Goal: Transaction & Acquisition: Purchase product/service

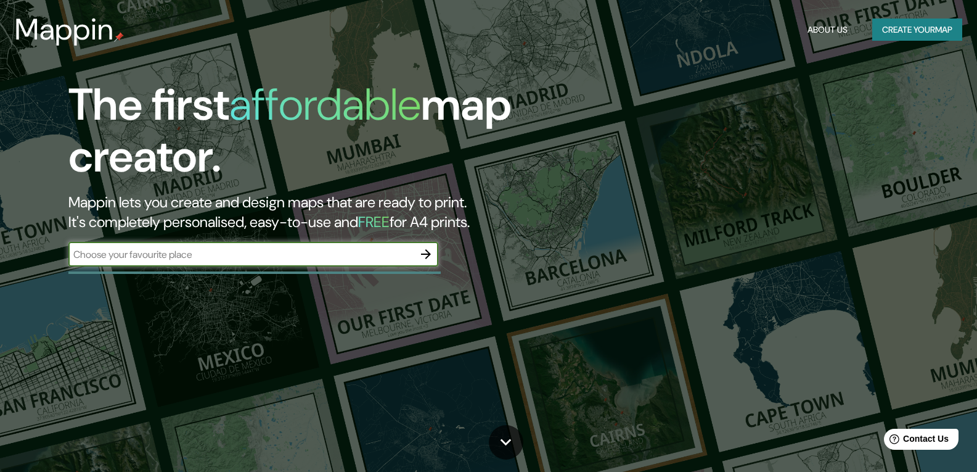
click at [277, 254] on input "text" at bounding box center [240, 254] width 345 height 14
click at [171, 257] on input "text" at bounding box center [240, 254] width 345 height 14
paste input "arque del Este Metro miranda"
type input "arque del Este Metro miranda"
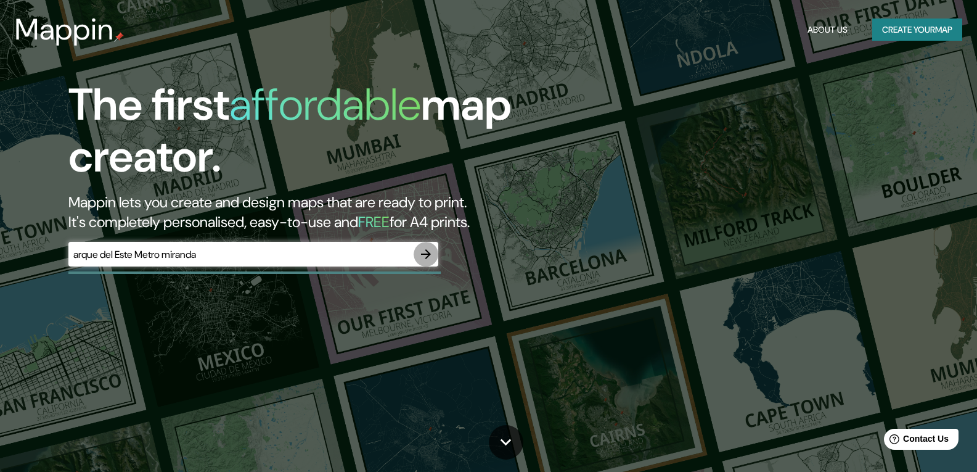
click at [424, 245] on button "button" at bounding box center [426, 254] width 25 height 25
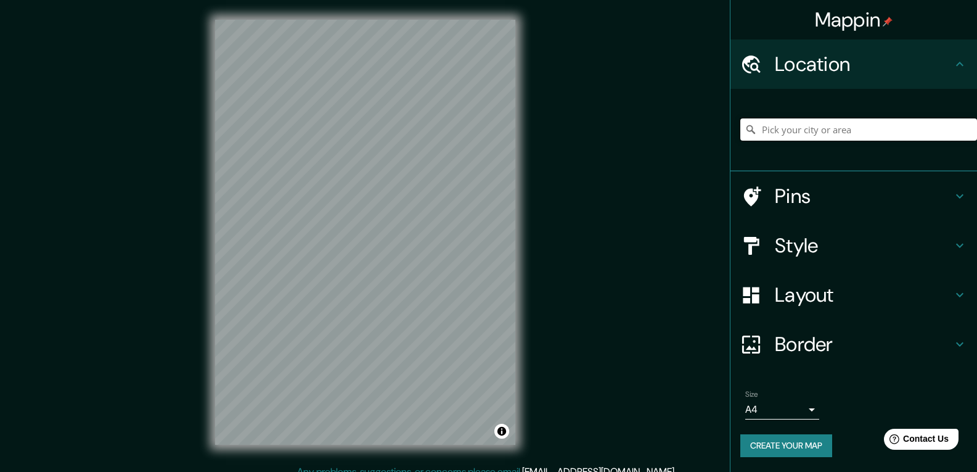
click at [867, 124] on input "Pick your city or area" at bounding box center [859, 129] width 237 height 22
paste input "arque del Este Metro miranda"
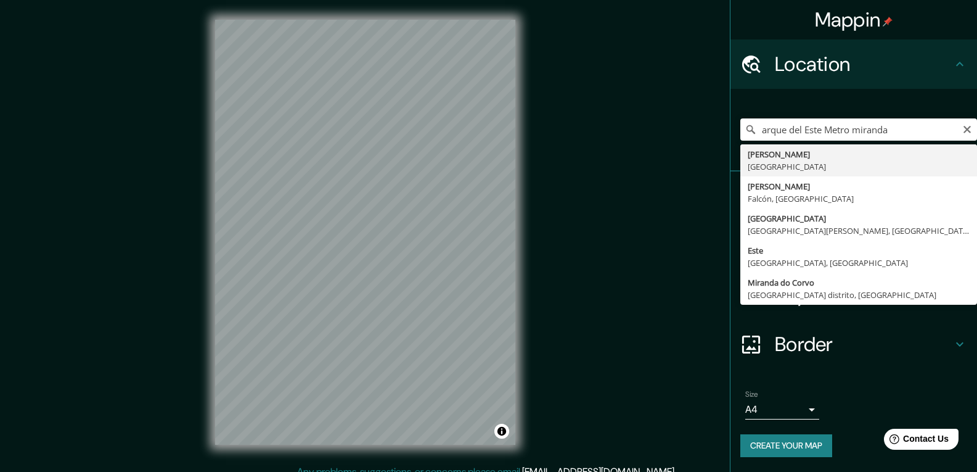
type input "Miranda, [GEOGRAPHIC_DATA]"
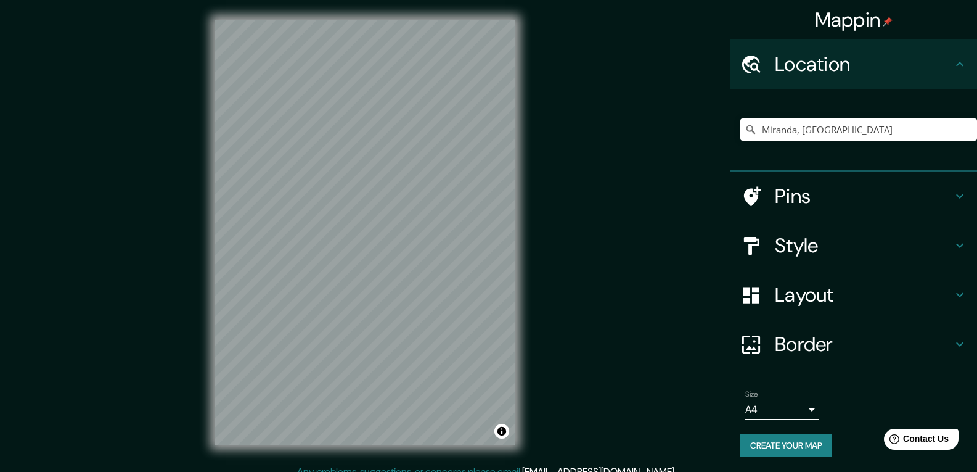
click at [926, 242] on h4 "Style" at bounding box center [864, 245] width 178 height 25
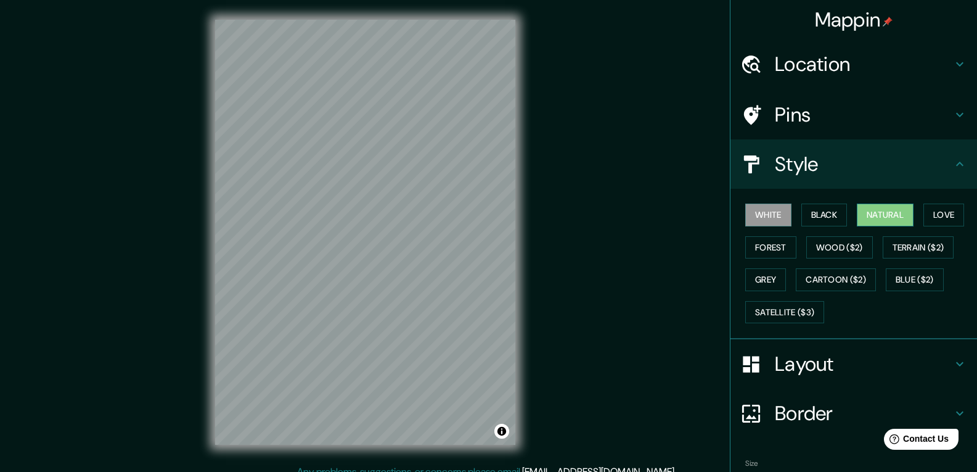
click at [877, 211] on button "Natural" at bounding box center [885, 214] width 57 height 23
click at [776, 249] on button "Forest" at bounding box center [771, 247] width 51 height 23
click at [874, 214] on button "Natural" at bounding box center [885, 214] width 57 height 23
click at [827, 209] on button "Black" at bounding box center [825, 214] width 46 height 23
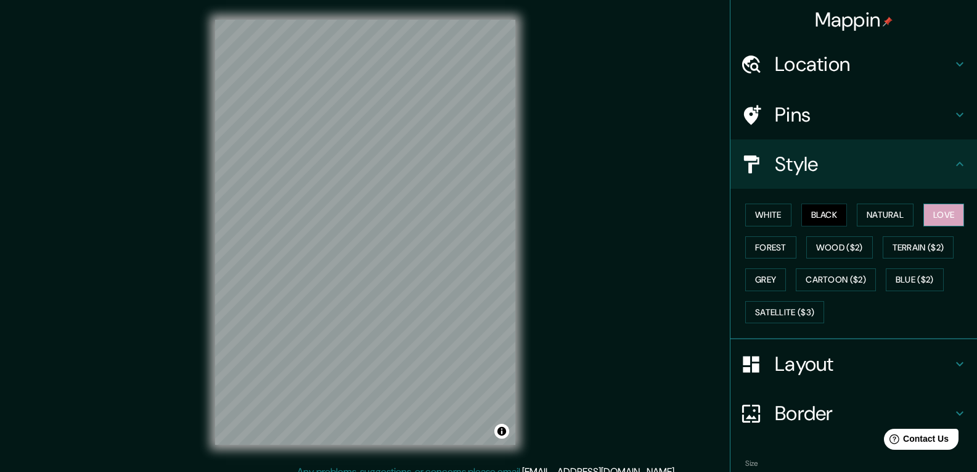
click at [933, 207] on button "Love" at bounding box center [944, 214] width 41 height 23
click at [876, 211] on button "Natural" at bounding box center [885, 214] width 57 height 23
click at [810, 210] on button "Black" at bounding box center [825, 214] width 46 height 23
click at [758, 213] on button "White" at bounding box center [769, 214] width 46 height 23
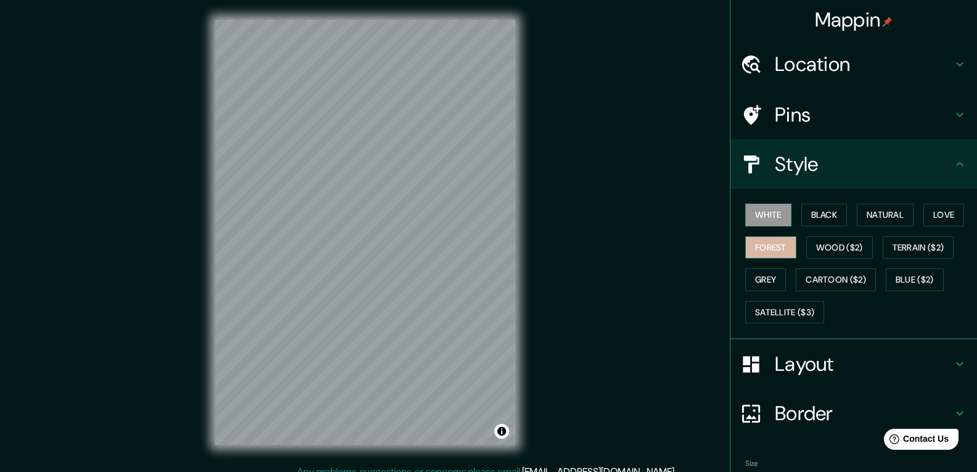
click at [770, 241] on button "Forest" at bounding box center [771, 247] width 51 height 23
click at [757, 277] on button "Grey" at bounding box center [766, 279] width 41 height 23
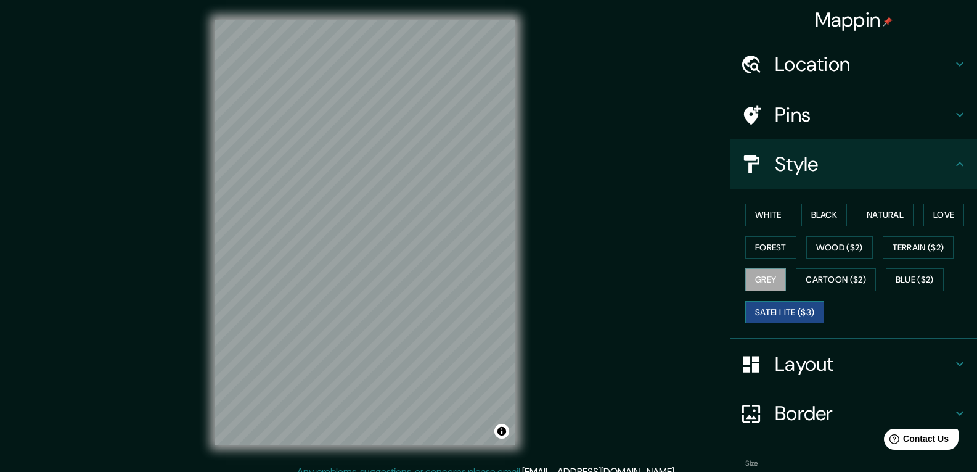
click at [766, 304] on button "Satellite ($3)" at bounding box center [785, 312] width 79 height 23
click at [639, 263] on div "Mappin Location [GEOGRAPHIC_DATA], [GEOGRAPHIC_DATA] Pins Style White Black Nat…" at bounding box center [488, 242] width 977 height 484
click at [764, 204] on button "White" at bounding box center [769, 214] width 46 height 23
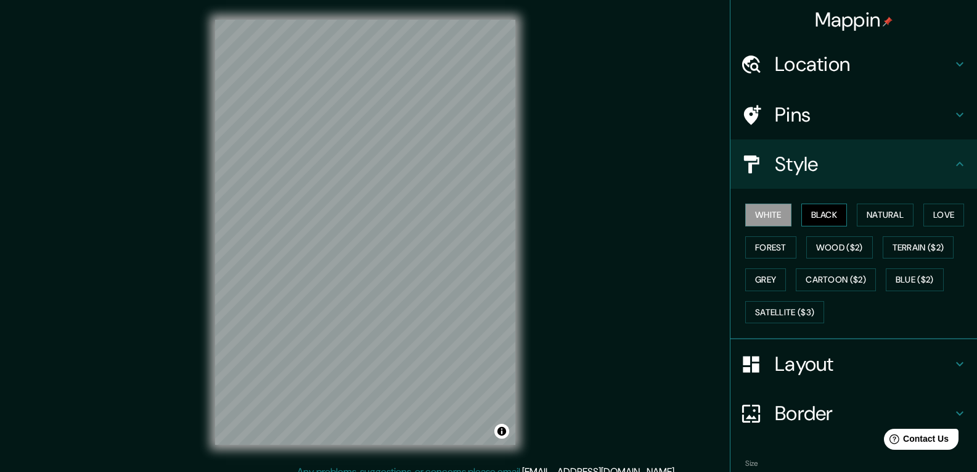
click at [813, 208] on button "Black" at bounding box center [825, 214] width 46 height 23
click at [858, 220] on button "Natural" at bounding box center [885, 214] width 57 height 23
click at [860, 367] on h4 "Layout" at bounding box center [864, 363] width 178 height 25
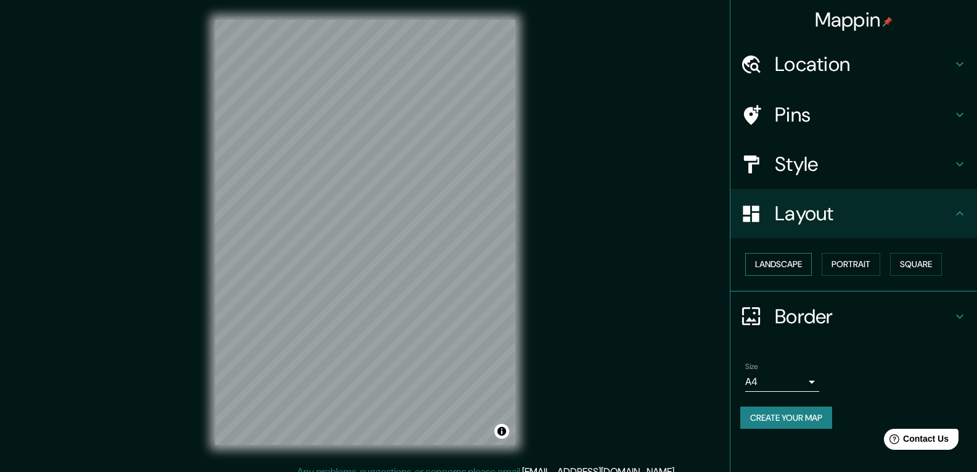
click at [788, 264] on button "Landscape" at bounding box center [779, 264] width 67 height 23
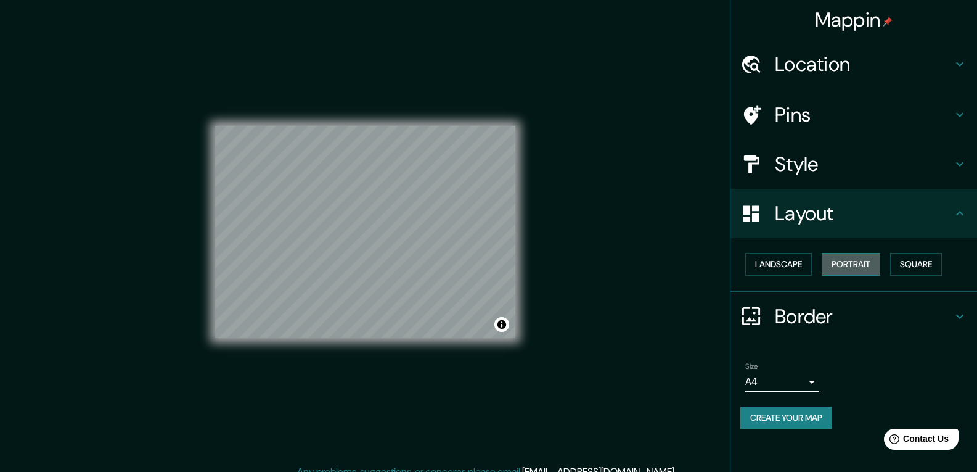
click at [855, 265] on button "Portrait" at bounding box center [851, 264] width 59 height 23
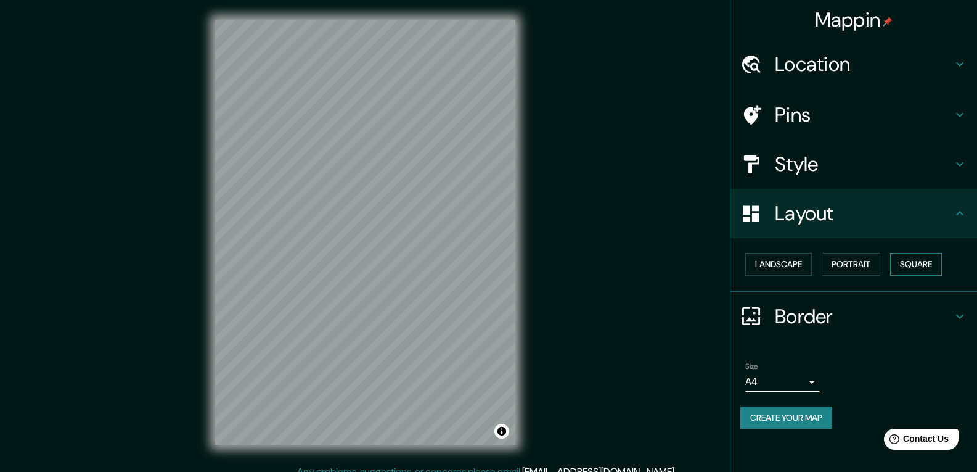
click at [896, 266] on button "Square" at bounding box center [916, 264] width 52 height 23
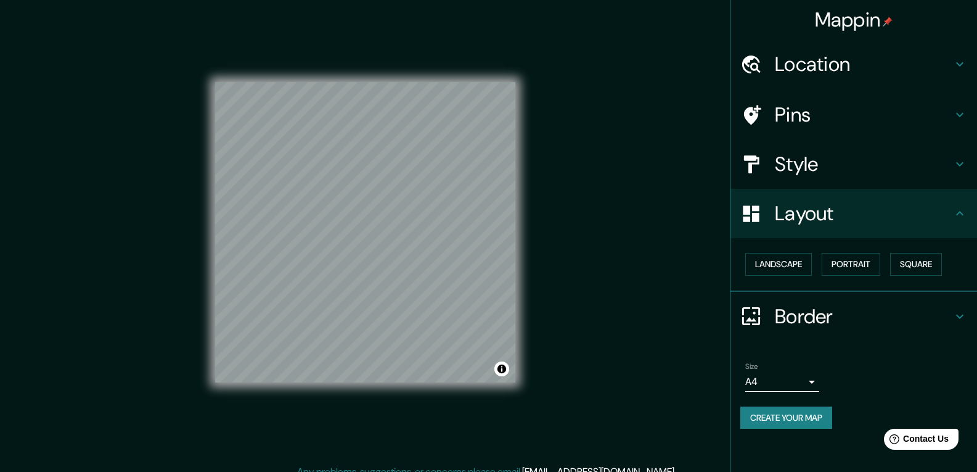
click at [931, 220] on h4 "Layout" at bounding box center [864, 213] width 178 height 25
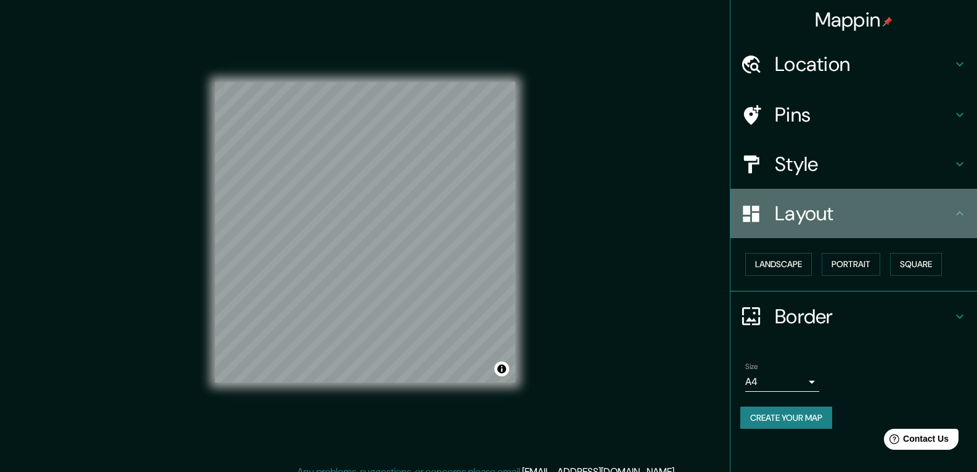
click at [962, 214] on icon at bounding box center [959, 213] width 7 height 4
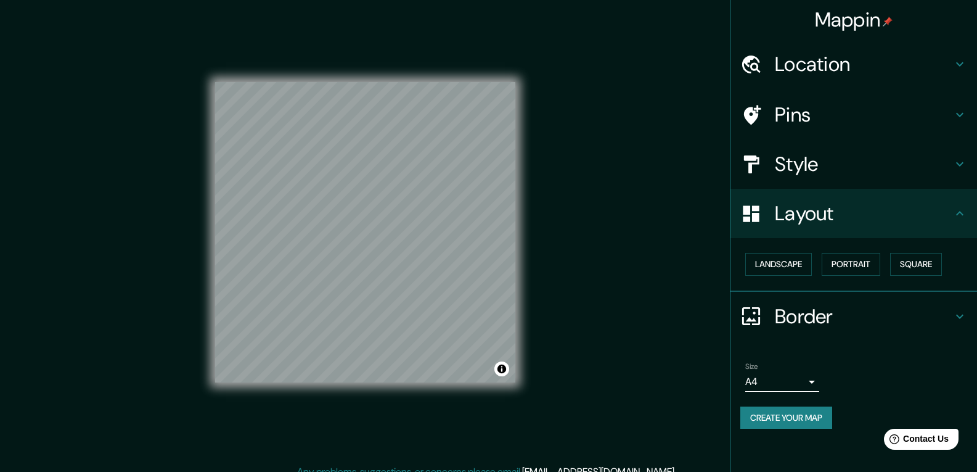
click at [964, 316] on icon at bounding box center [960, 316] width 15 height 15
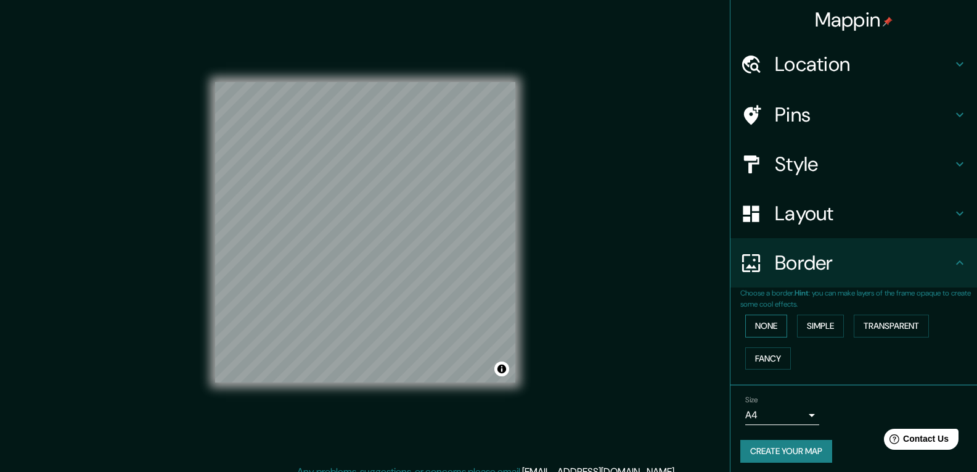
click at [776, 326] on button "None" at bounding box center [767, 325] width 42 height 23
click at [807, 319] on button "Simple" at bounding box center [820, 325] width 47 height 23
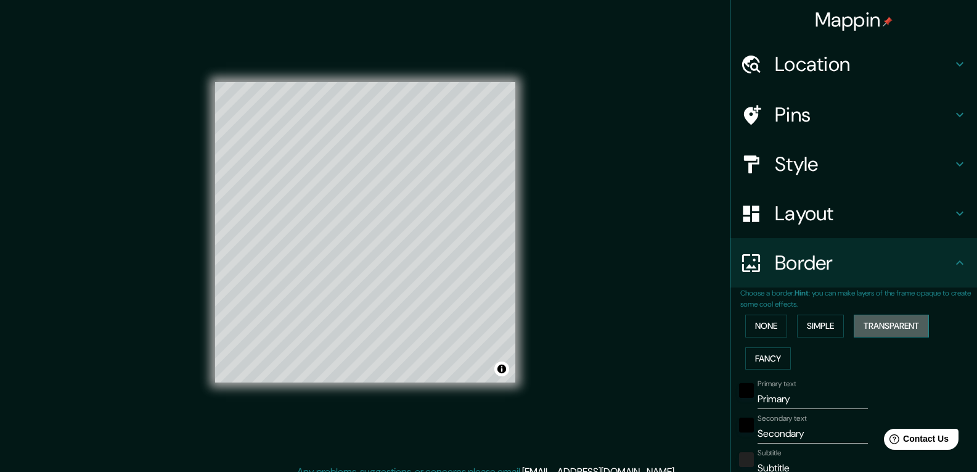
click at [857, 334] on button "Transparent" at bounding box center [891, 325] width 75 height 23
click at [750, 354] on button "Fancy" at bounding box center [769, 358] width 46 height 23
click at [751, 323] on button "None" at bounding box center [767, 325] width 42 height 23
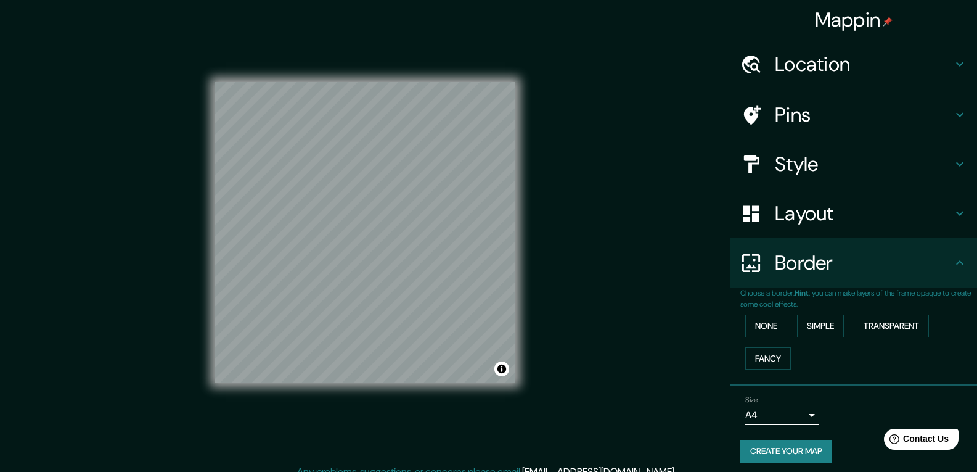
click at [923, 271] on h4 "Border" at bounding box center [864, 262] width 178 height 25
click at [953, 266] on icon at bounding box center [960, 262] width 15 height 15
click at [814, 147] on div "Style" at bounding box center [854, 163] width 247 height 49
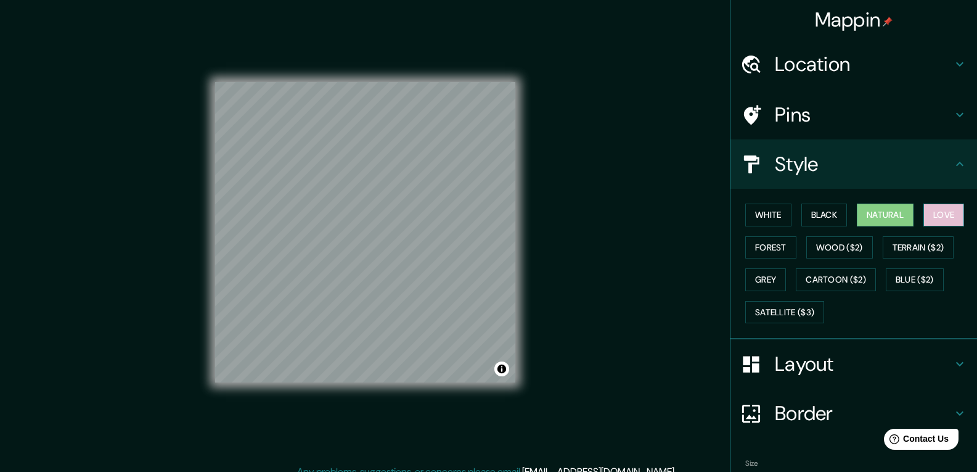
click at [932, 221] on button "Love" at bounding box center [944, 214] width 41 height 23
click at [881, 212] on button "Natural" at bounding box center [885, 214] width 57 height 23
click at [808, 210] on button "Black" at bounding box center [825, 214] width 46 height 23
click at [731, 216] on div "White Black Natural Love Forest Wood ($2) Terrain ($2) Grey Cartoon ($2) Blue (…" at bounding box center [854, 264] width 247 height 150
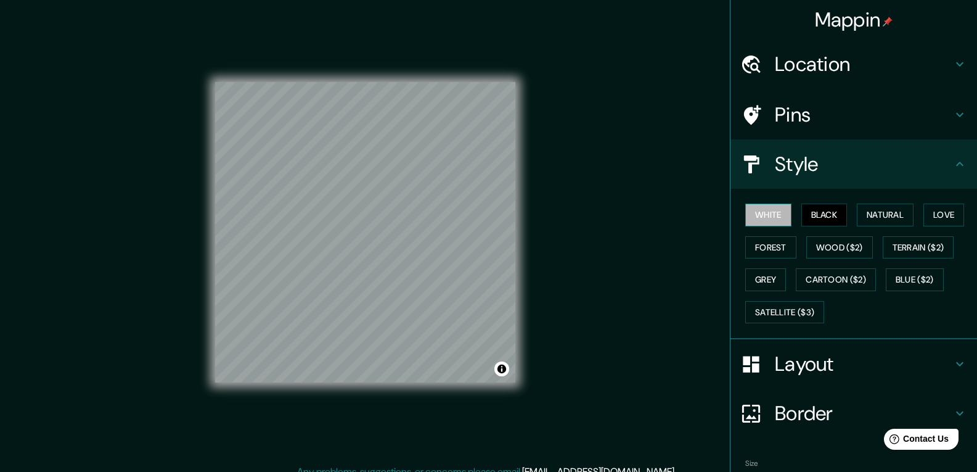
click at [749, 214] on button "White" at bounding box center [769, 214] width 46 height 23
click at [821, 213] on button "Black" at bounding box center [825, 214] width 46 height 23
click at [755, 245] on button "Forest" at bounding box center [771, 247] width 51 height 23
click at [755, 280] on button "Grey" at bounding box center [766, 279] width 41 height 23
